Goal: Information Seeking & Learning: Learn about a topic

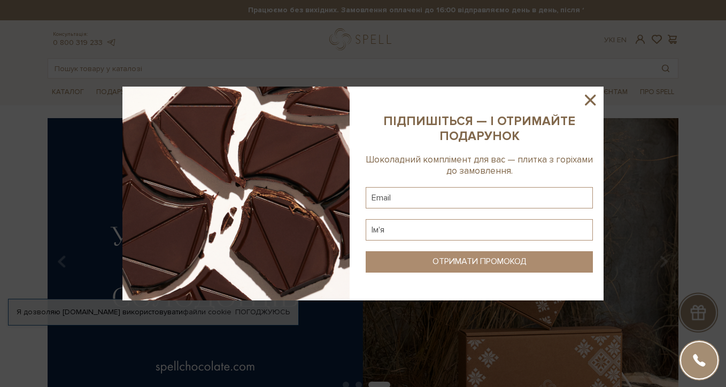
click at [588, 101] on icon at bounding box center [590, 100] width 18 height 18
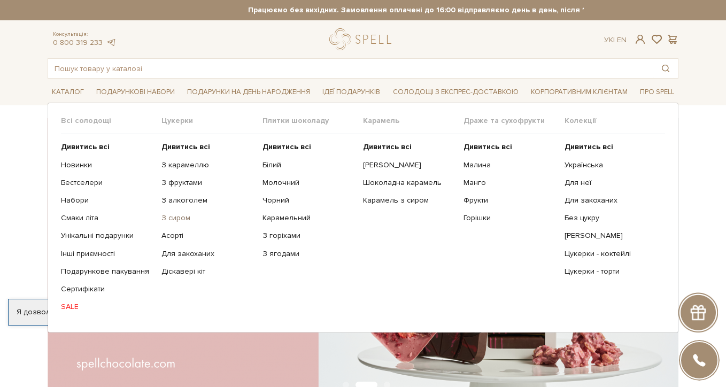
click at [177, 217] on link "З сиром" at bounding box center [208, 218] width 93 height 10
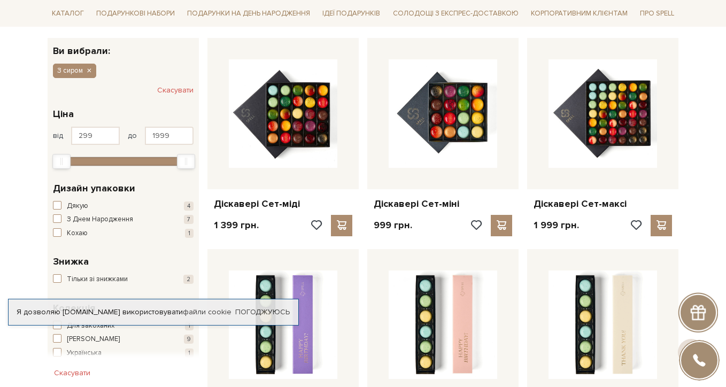
scroll to position [170, 0]
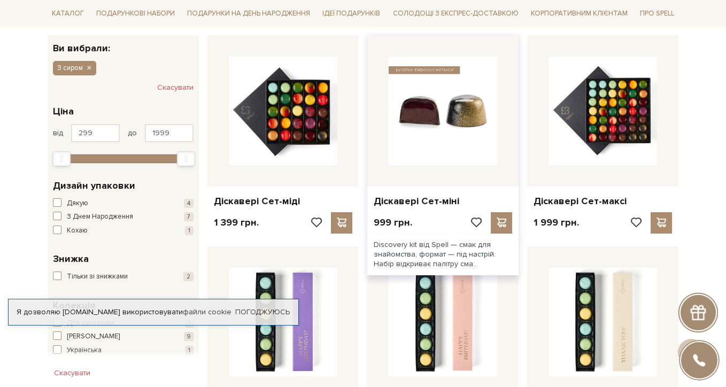
click at [445, 125] on img at bounding box center [443, 111] width 109 height 109
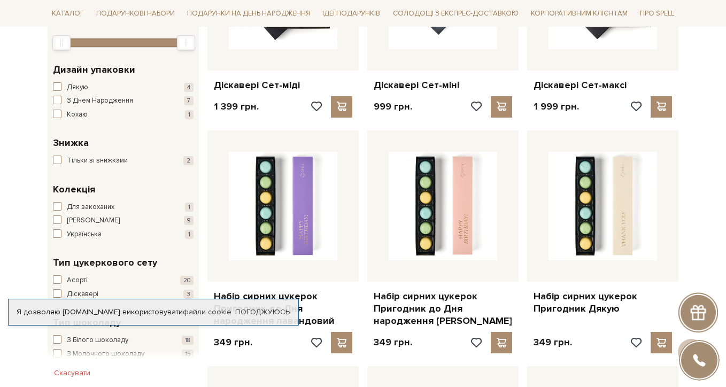
scroll to position [285, 0]
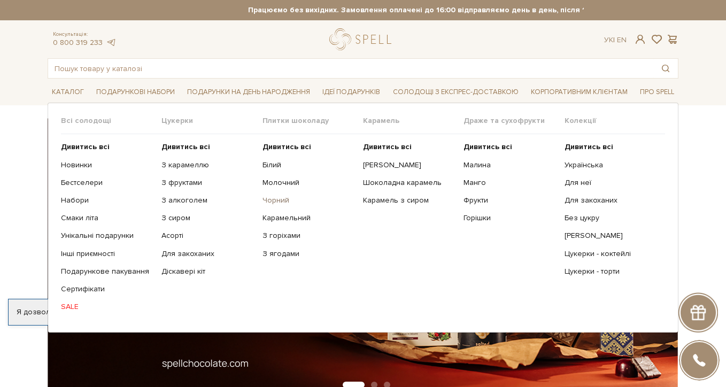
click at [273, 200] on link "Чорний" at bounding box center [309, 201] width 93 height 10
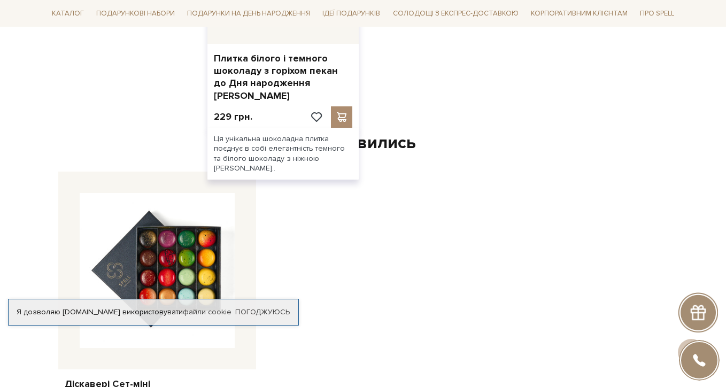
scroll to position [1311, 0]
